Goal: Task Accomplishment & Management: Manage account settings

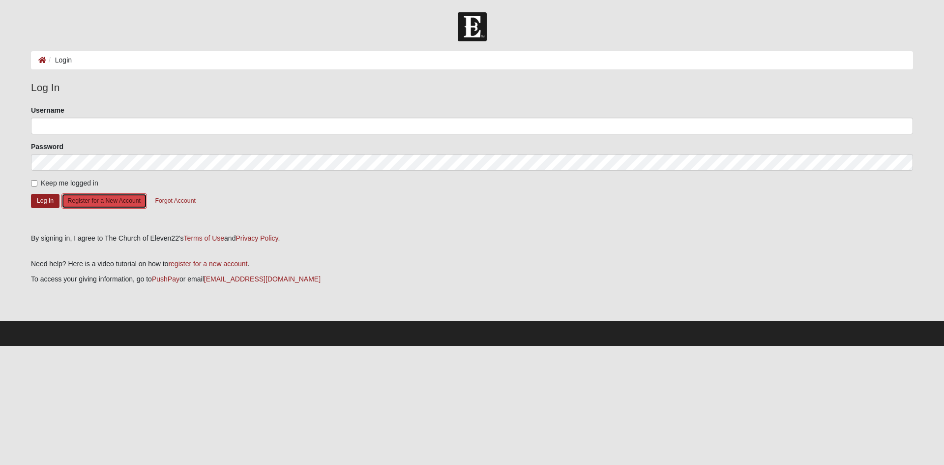
click at [110, 200] on button "Register for a New Account" at bounding box center [104, 200] width 86 height 15
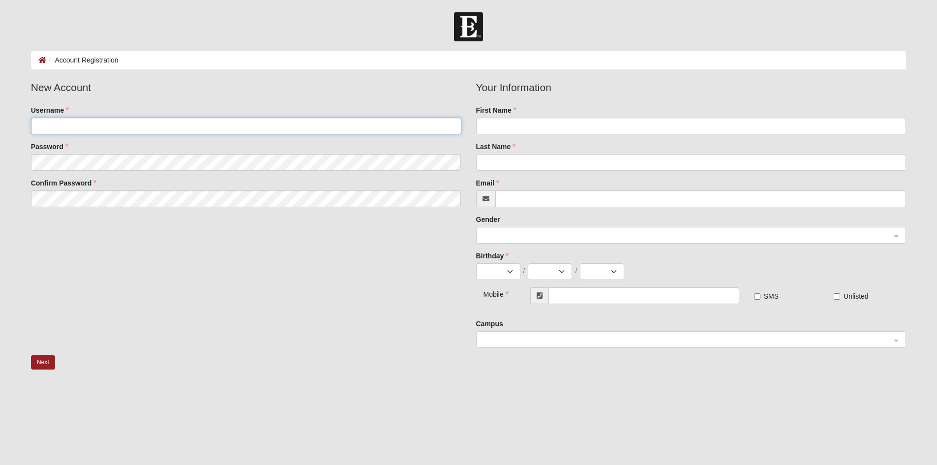
click at [49, 128] on input "Username" at bounding box center [246, 126] width 430 height 17
type input "vstlrjr76"
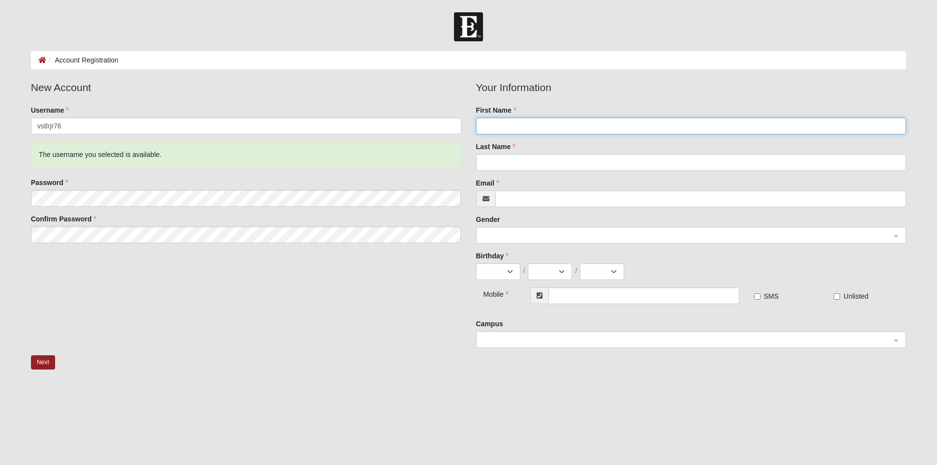
click at [511, 127] on input "First Name" at bounding box center [691, 126] width 430 height 17
type input "Victor"
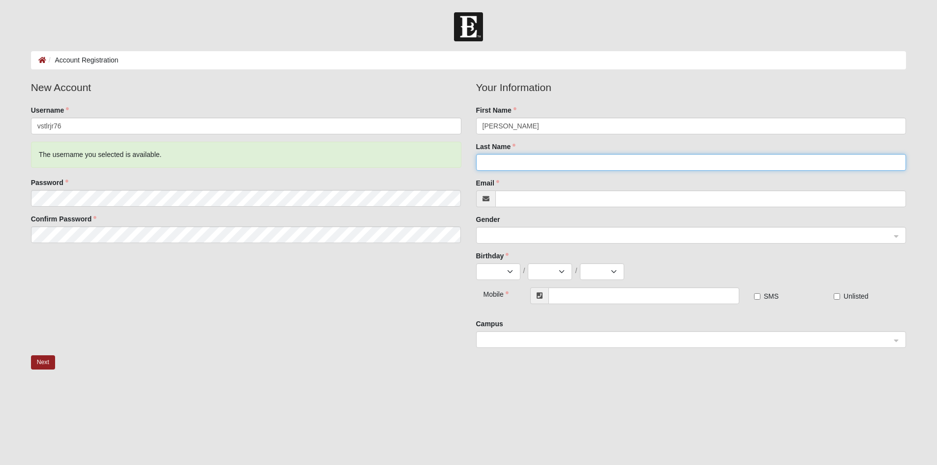
type input "Stoler Jr"
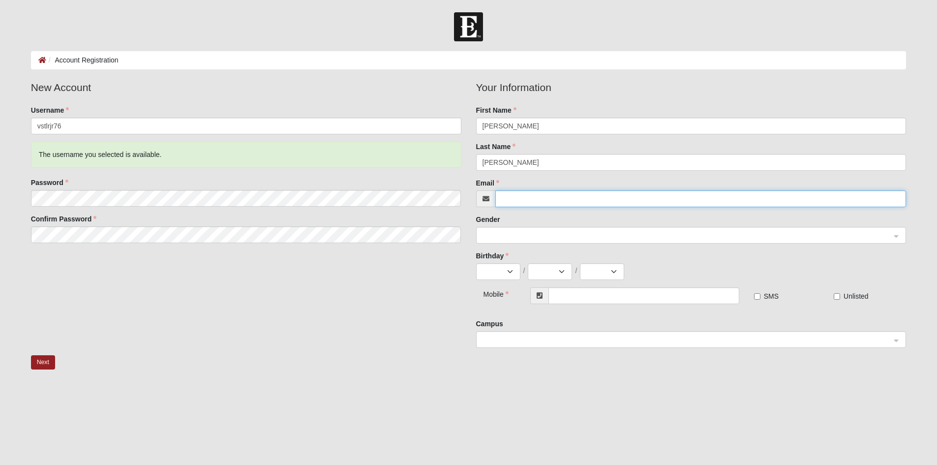
type input "[EMAIL_ADDRESS][DOMAIN_NAME]"
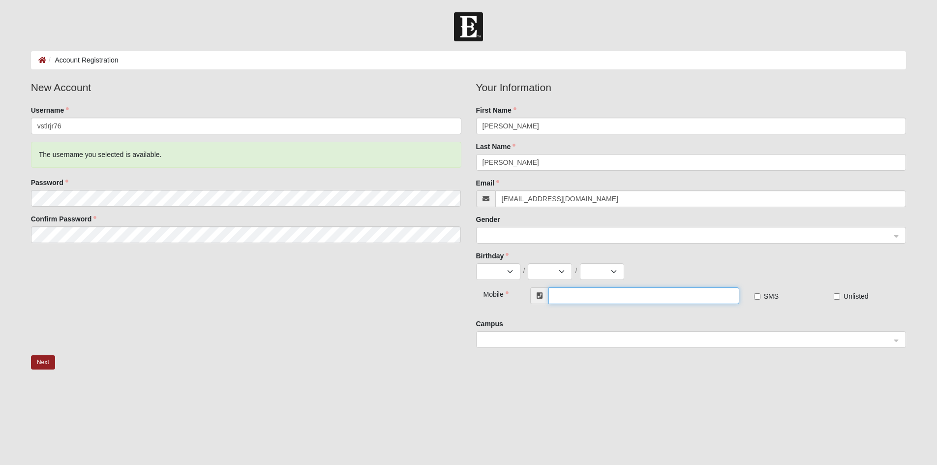
type input "[PHONE_NUMBER]"
click at [515, 234] on span at bounding box center [687, 235] width 409 height 11
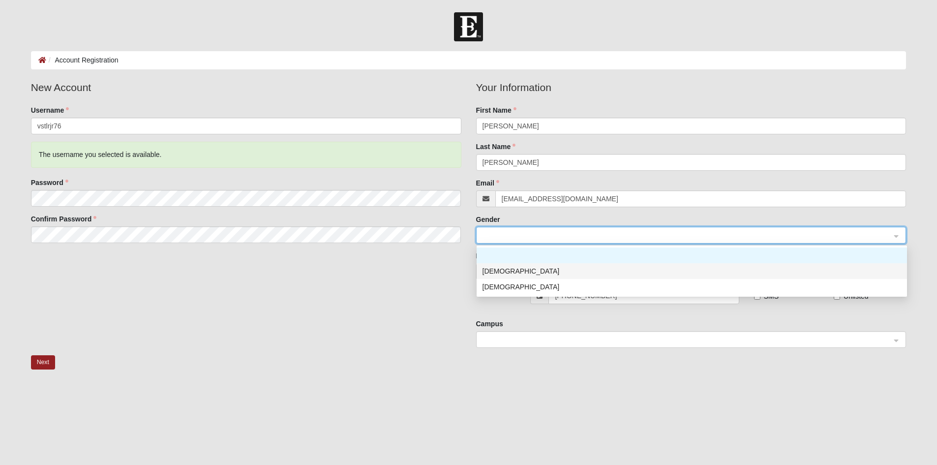
click at [504, 271] on div "[DEMOGRAPHIC_DATA]" at bounding box center [692, 271] width 419 height 11
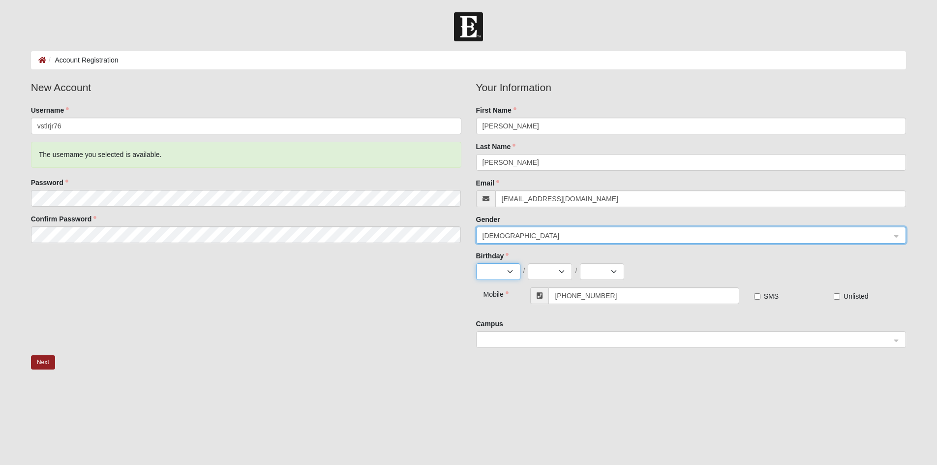
click at [514, 269] on select "Jan Feb Mar Apr May Jun Jul Aug Sep Oct Nov Dec" at bounding box center [498, 271] width 44 height 17
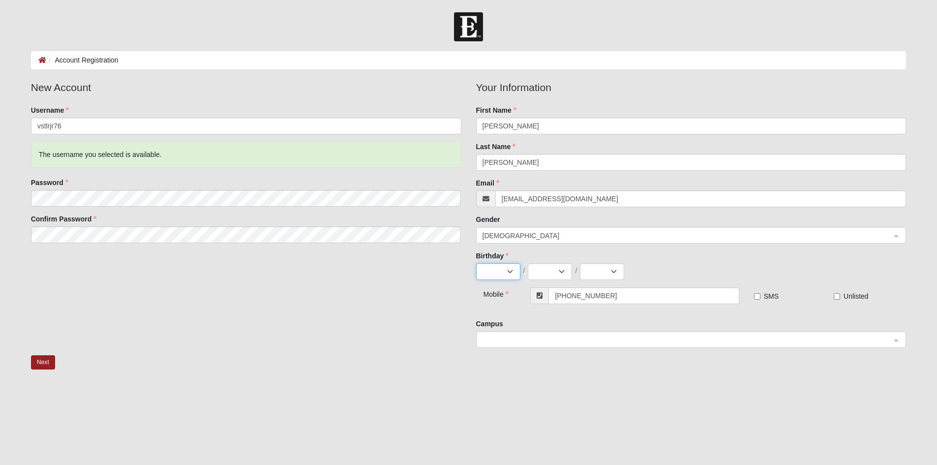
select select "5"
click at [476, 263] on select "Jan Feb Mar Apr May Jun Jul Aug Sep Oct Nov Dec" at bounding box center [498, 271] width 44 height 17
click at [564, 268] on select "1 2 3 4 5 6 7 8 9 10 11 12 13 14 15 16 17 18 19 20 21 22 23 24 25 26 27 28 29 3…" at bounding box center [550, 271] width 44 height 17
select select "4"
click at [528, 263] on select "1 2 3 4 5 6 7 8 9 10 11 12 13 14 15 16 17 18 19 20 21 22 23 24 25 26 27 28 29 3…" at bounding box center [550, 271] width 44 height 17
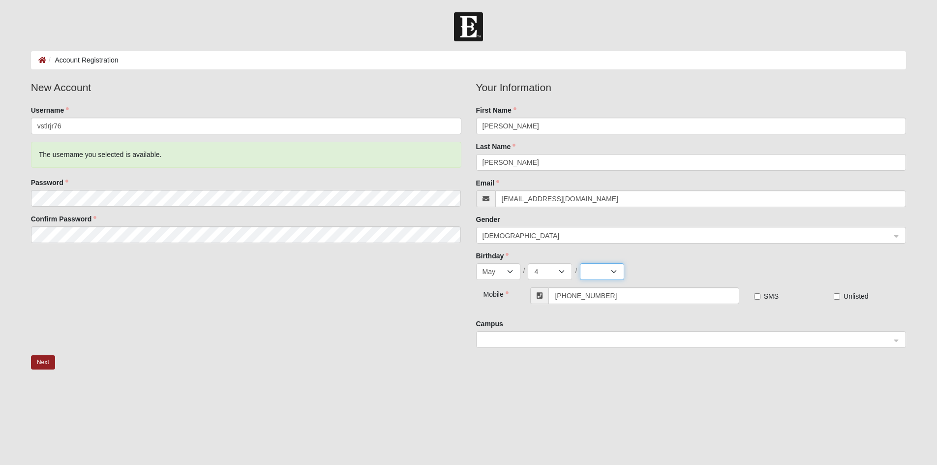
click at [614, 271] on select "2025 2024 2023 2022 2021 2020 2019 2018 2017 2016 2015 2014 2013 2012 2011 2010…" at bounding box center [602, 271] width 44 height 17
select select "1976"
click at [580, 263] on select "2025 2024 2023 2022 2021 2020 2019 2018 2017 2016 2015 2014 2013 2012 2011 2010…" at bounding box center [602, 271] width 44 height 17
click at [897, 339] on div at bounding box center [691, 340] width 429 height 17
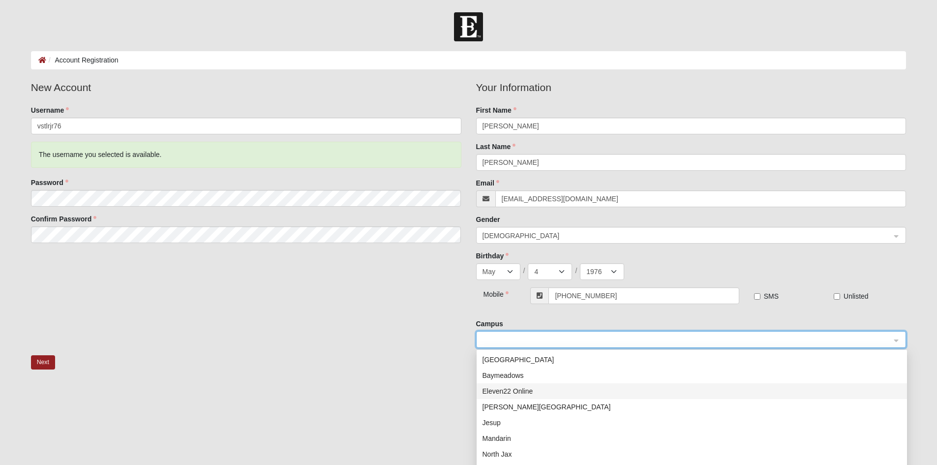
click at [501, 390] on div "Eleven22 Online" at bounding box center [692, 391] width 419 height 11
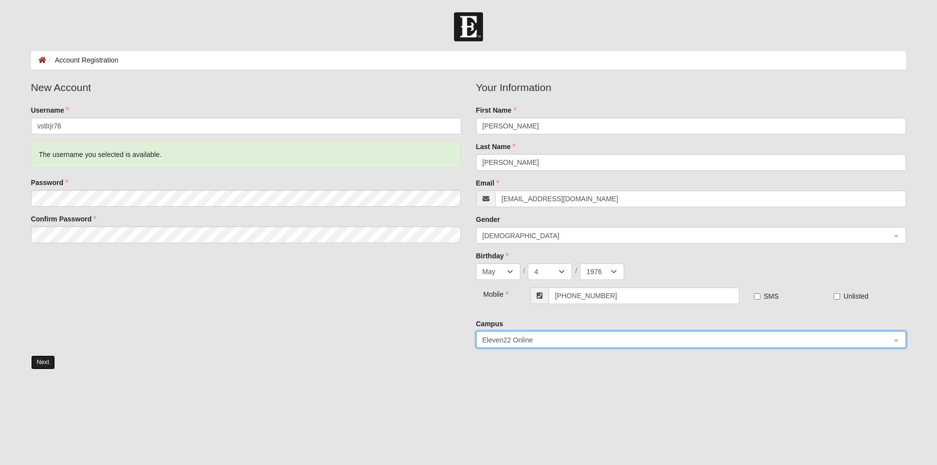
click at [48, 362] on button "Next" at bounding box center [43, 362] width 24 height 14
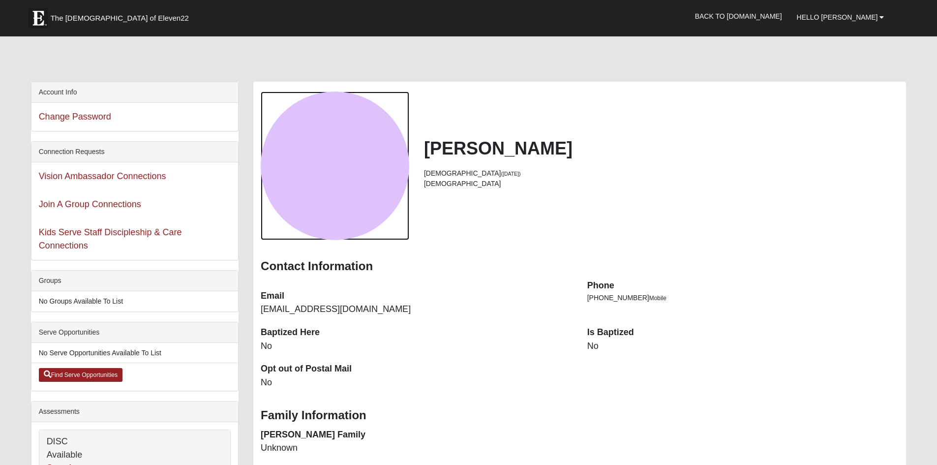
click at [324, 178] on div "View Fullsize Photo" at bounding box center [335, 165] width 149 height 149
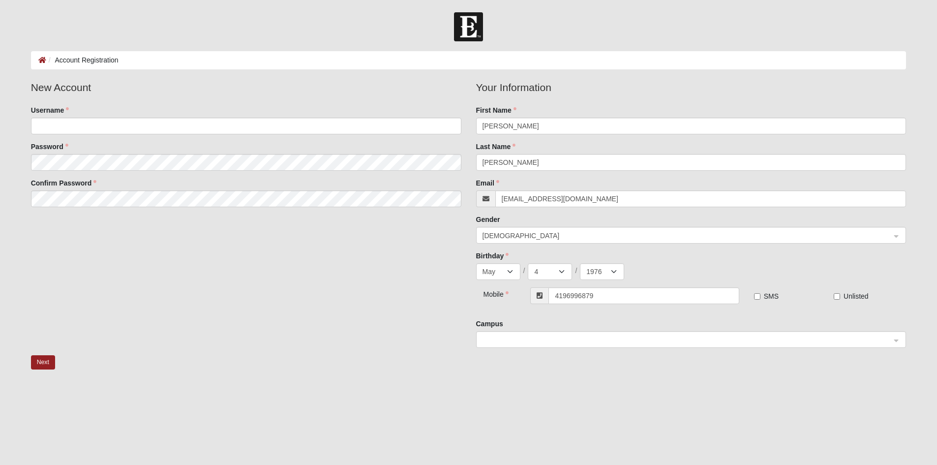
select select "5"
select select "4"
select select "1976"
click at [39, 359] on button "Next" at bounding box center [43, 362] width 24 height 14
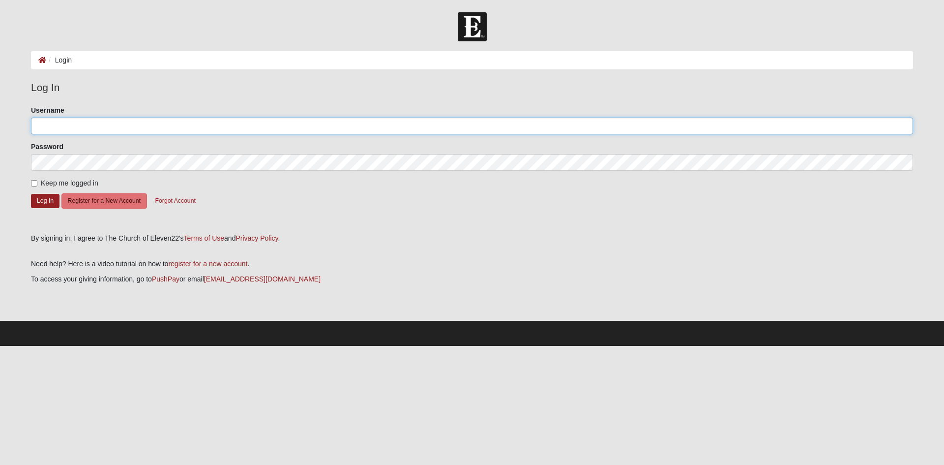
click at [71, 131] on input "Username" at bounding box center [472, 126] width 882 height 17
click at [74, 125] on input "Username" at bounding box center [472, 126] width 882 height 17
type input "vstlrjr76"
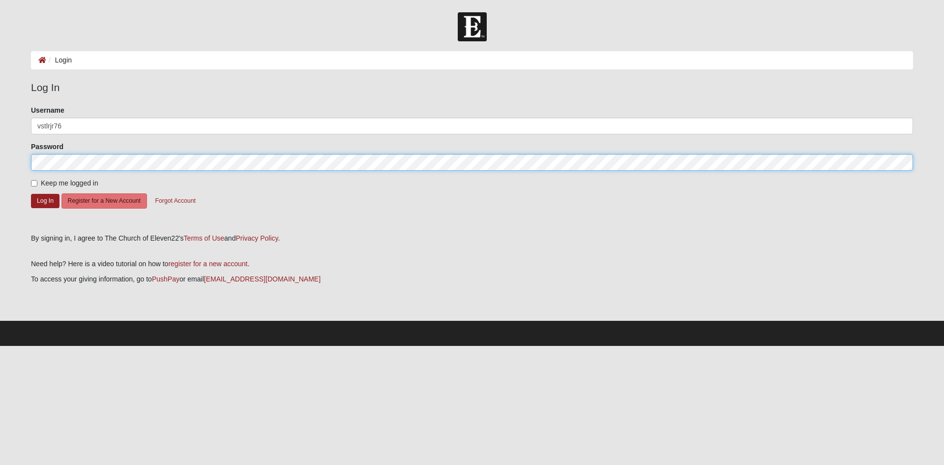
click at [31, 194] on button "Log In" at bounding box center [45, 201] width 29 height 14
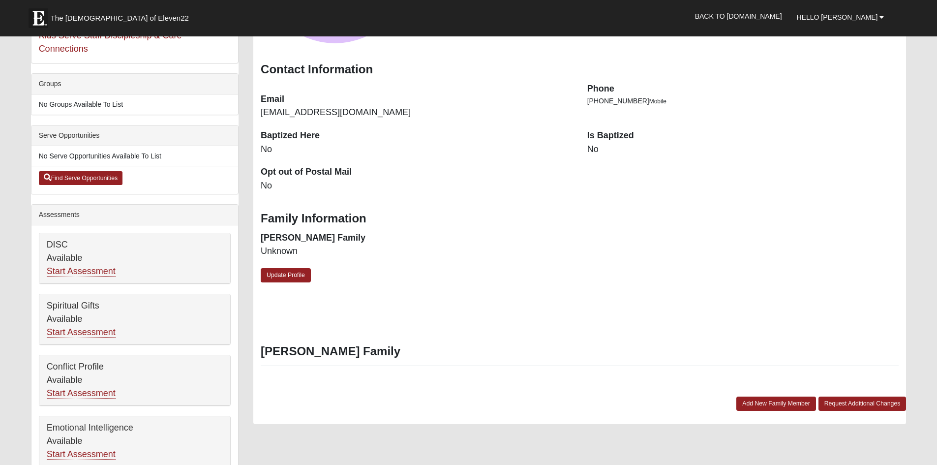
scroll to position [148, 0]
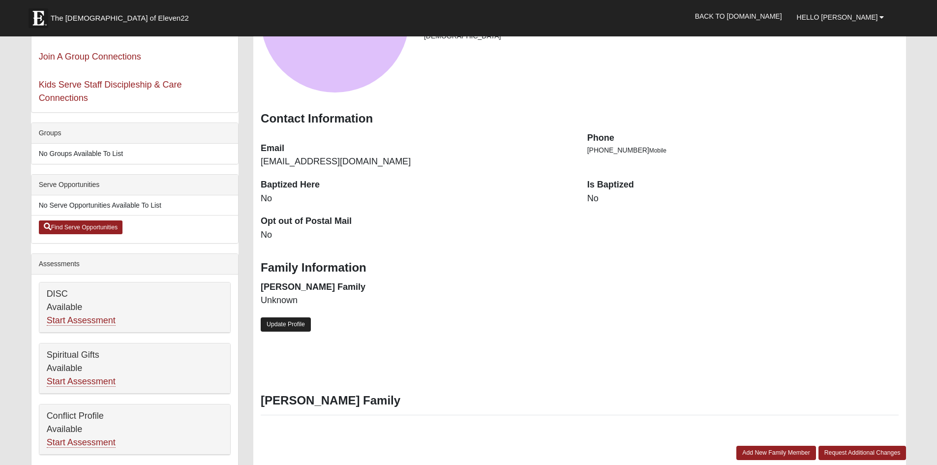
click at [284, 327] on link "Update Profile" at bounding box center [286, 324] width 50 height 14
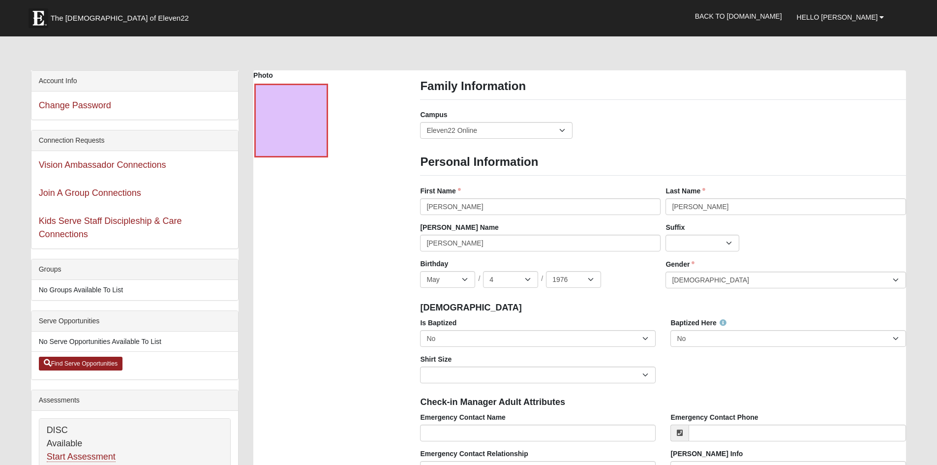
scroll to position [0, 0]
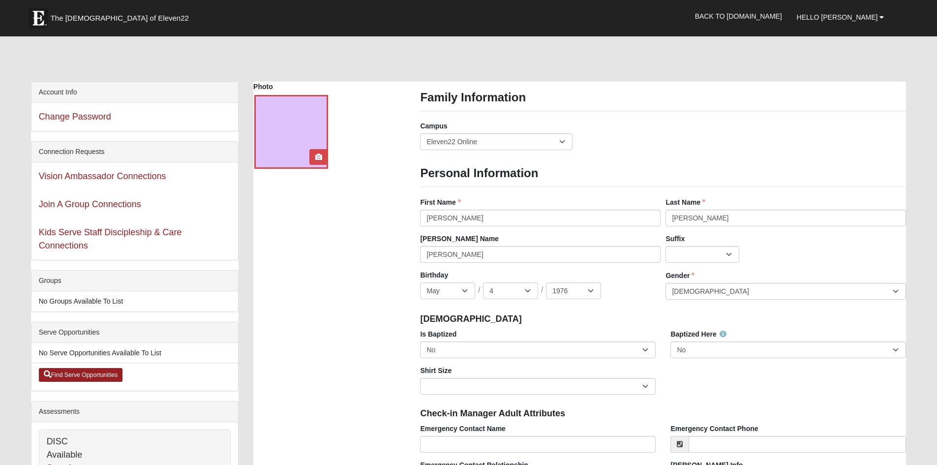
click at [298, 131] on div at bounding box center [291, 132] width 74 height 74
click at [317, 156] on icon at bounding box center [318, 156] width 7 height 7
click at [703, 217] on input "Stoler Jr" at bounding box center [786, 218] width 241 height 17
type input "Stoler"
click at [880, 262] on div "Jr. Sr. Ph.D. II III IV V VI MD" at bounding box center [786, 254] width 241 height 17
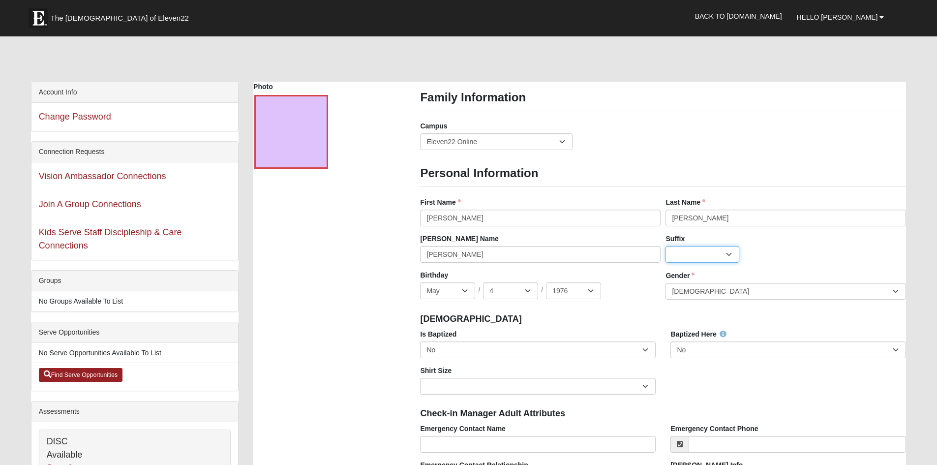
click at [728, 254] on select "Jr. Sr. Ph.D. II III IV V VI MD" at bounding box center [703, 254] width 74 height 17
select select "188"
click at [666, 246] on select "Jr. Sr. Ph.D. II III IV V VI MD" at bounding box center [703, 254] width 74 height 17
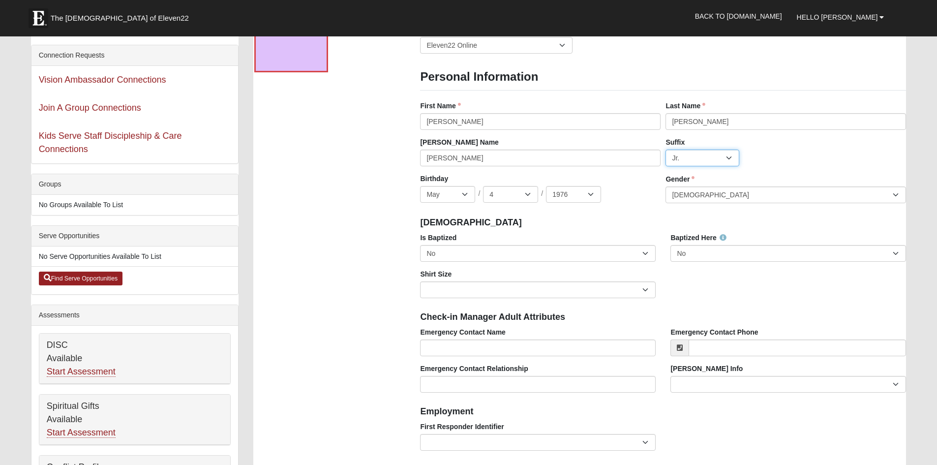
scroll to position [98, 0]
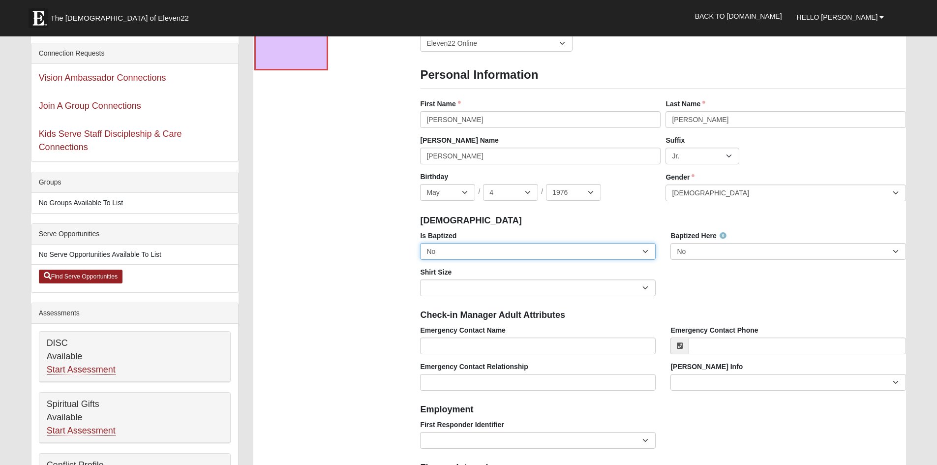
click at [646, 251] on select "No Yes" at bounding box center [538, 251] width 236 height 17
select select "True"
click at [420, 243] on select "No Yes" at bounding box center [538, 251] width 236 height 17
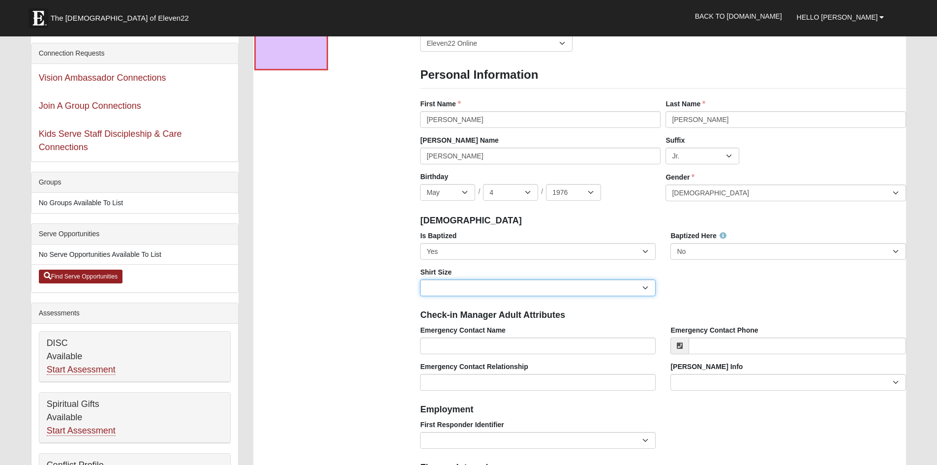
click at [645, 285] on select "Adult Small Adult Medium Adult Large Adult XL Adult XXL Adult 3XL Adult 4XL You…" at bounding box center [538, 287] width 236 height 17
select select "Adult XL"
click at [420, 279] on select "Adult Small Adult Medium Adult Large Adult XL Adult XXL Adult 3XL Adult 4XL You…" at bounding box center [538, 287] width 236 height 17
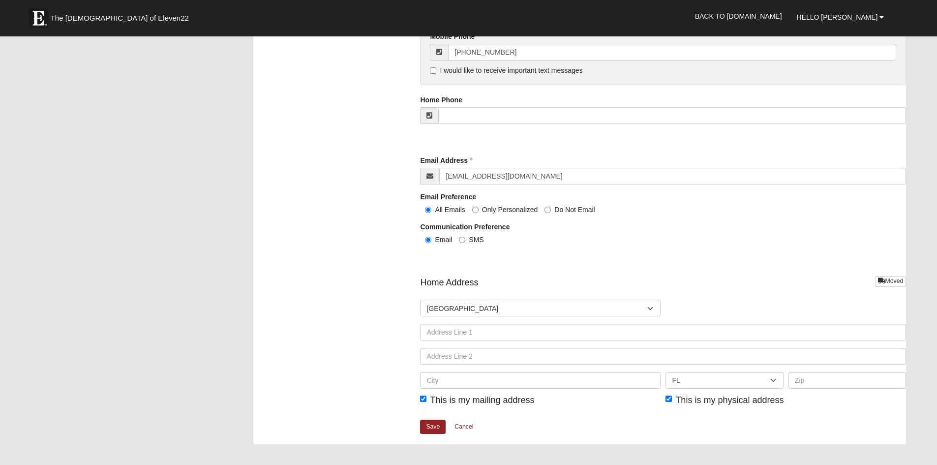
scroll to position [984, 0]
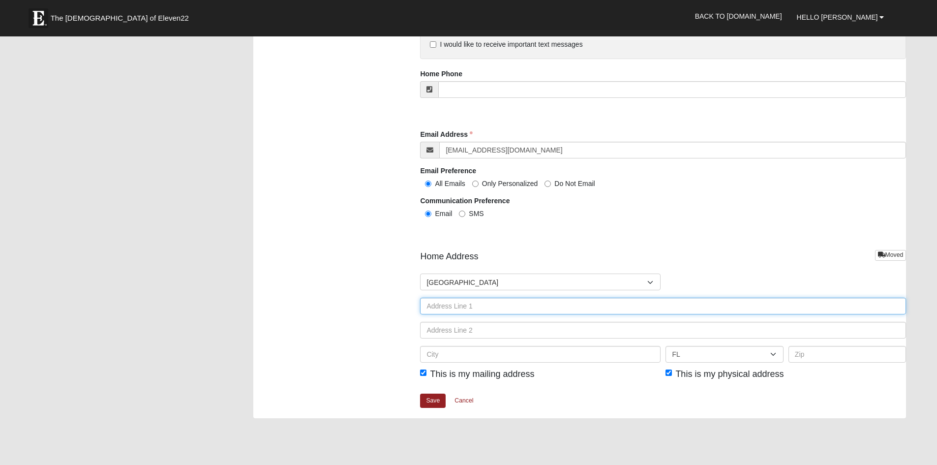
click at [444, 308] on input "text" at bounding box center [663, 306] width 486 height 17
type input "[STREET_ADDRESS]"
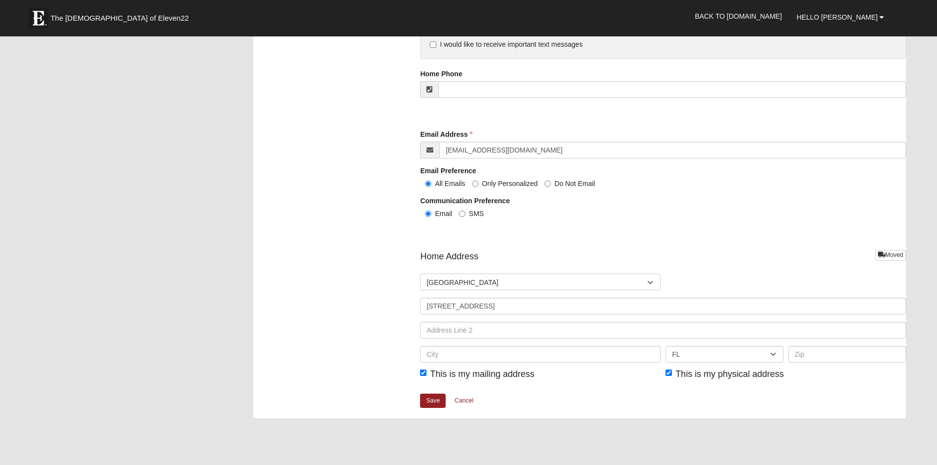
type input "[PERSON_NAME]"
type input "4196996879"
type input "Toledo"
select select "OH"
type input "43615"
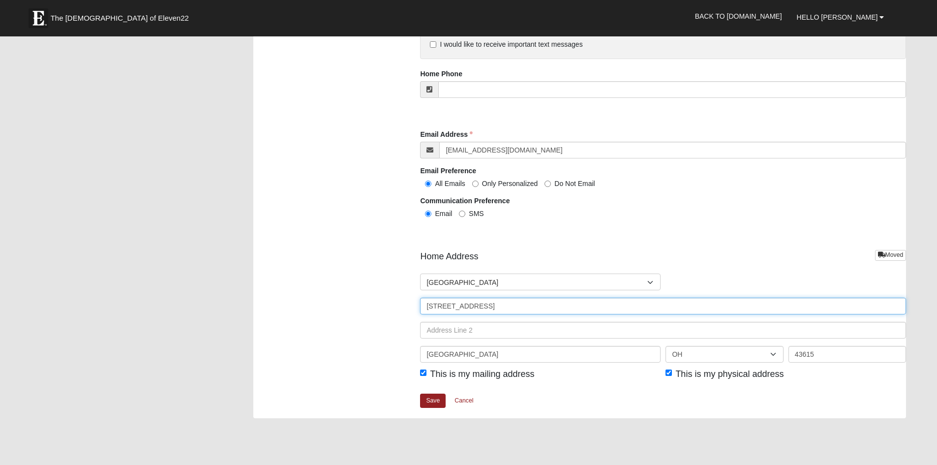
type input "[PHONE_NUMBER]"
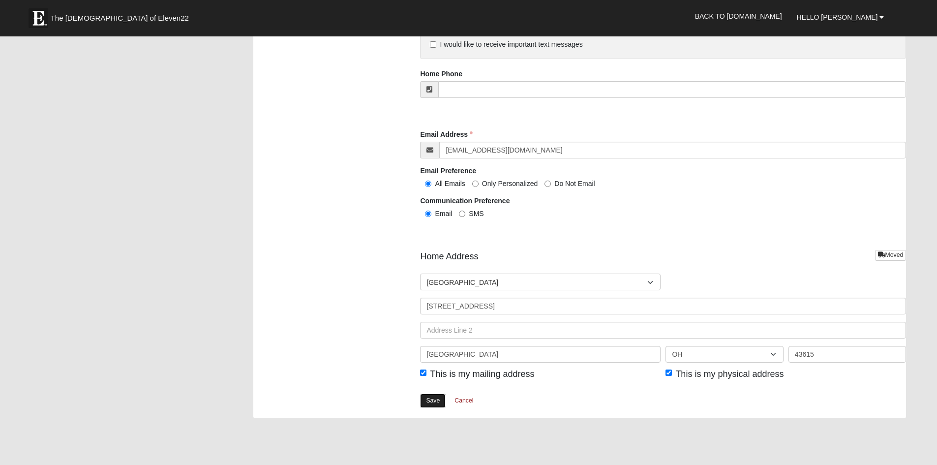
click at [430, 400] on link "Save" at bounding box center [433, 401] width 26 height 14
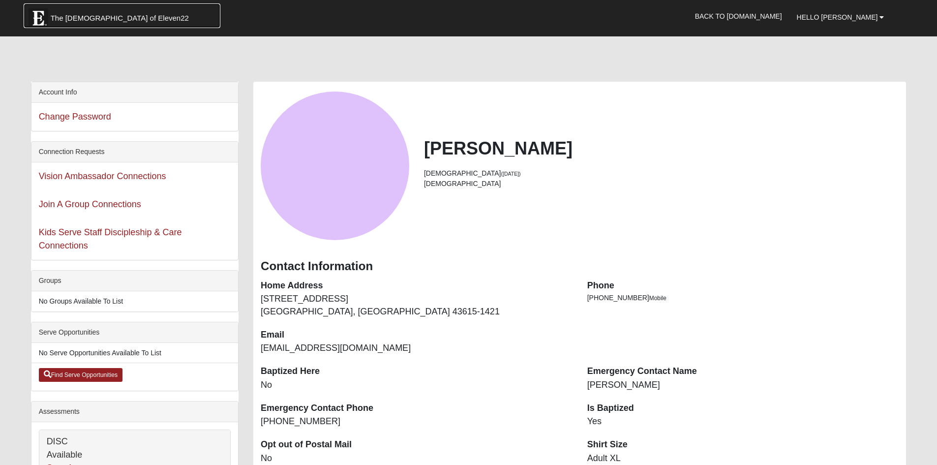
click at [64, 15] on span "The [DEMOGRAPHIC_DATA] of Eleven22" at bounding box center [120, 18] width 138 height 10
